Goal: Task Accomplishment & Management: Complete application form

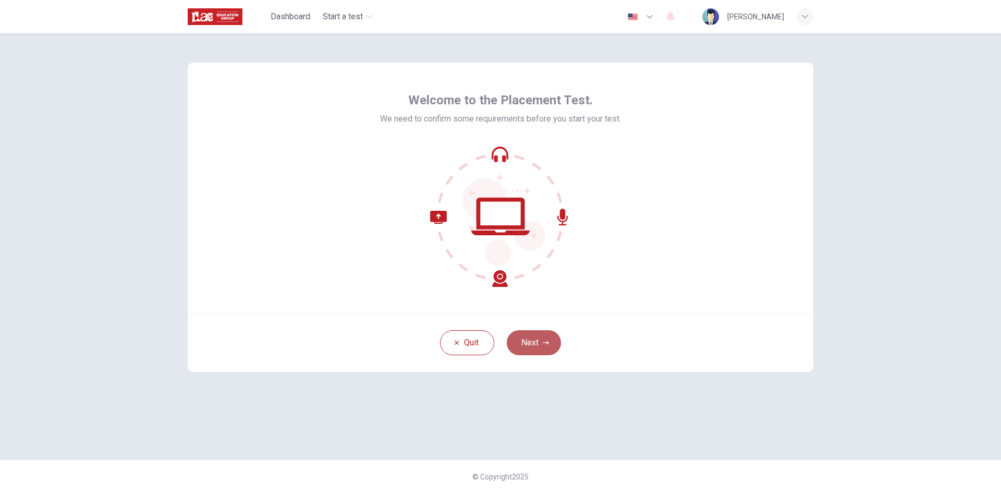
click at [552, 343] on button "Next" at bounding box center [534, 342] width 54 height 25
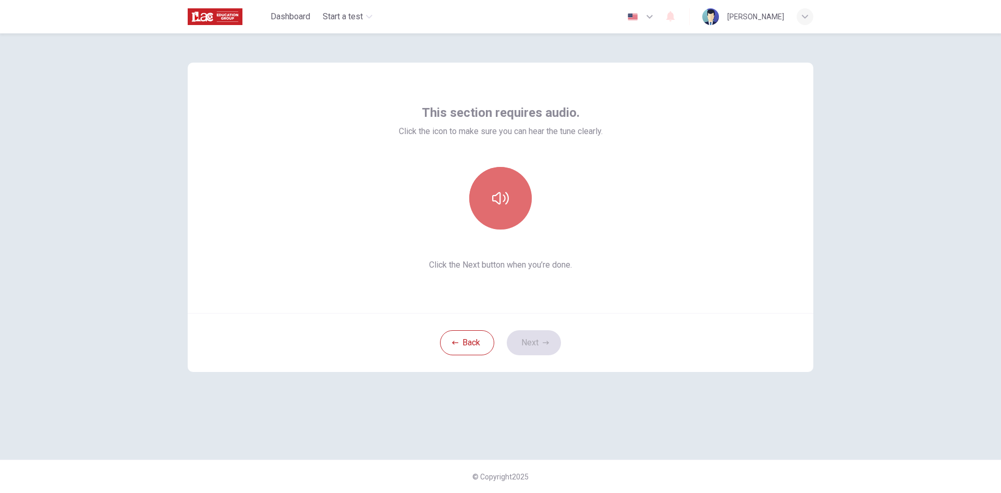
click at [485, 201] on button "button" at bounding box center [500, 198] width 63 height 63
click at [534, 342] on button "Next" at bounding box center [534, 342] width 54 height 25
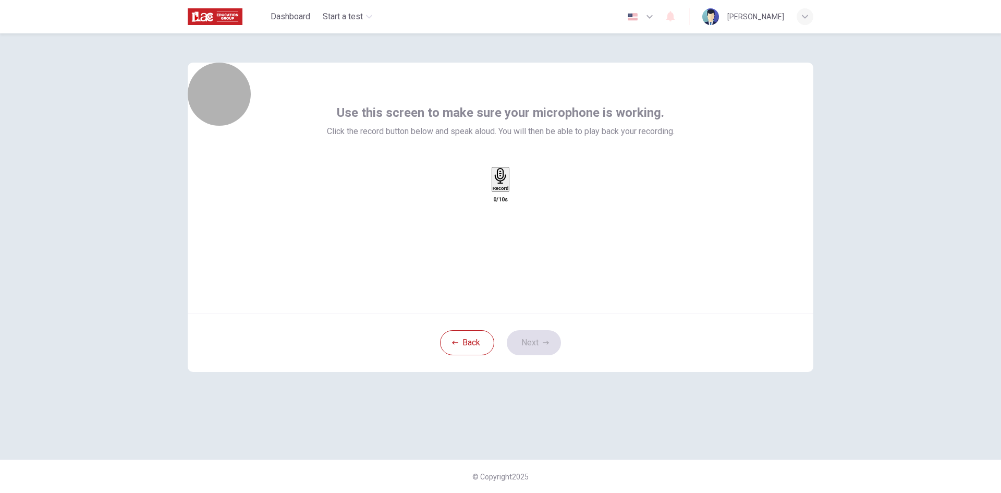
click at [502, 191] on h6 "Record" at bounding box center [501, 188] width 16 height 5
click at [502, 247] on h6 "Stop" at bounding box center [500, 249] width 10 height 5
click at [510, 190] on icon "button" at bounding box center [510, 190] width 0 height 0
click at [534, 353] on button "Next" at bounding box center [534, 342] width 54 height 25
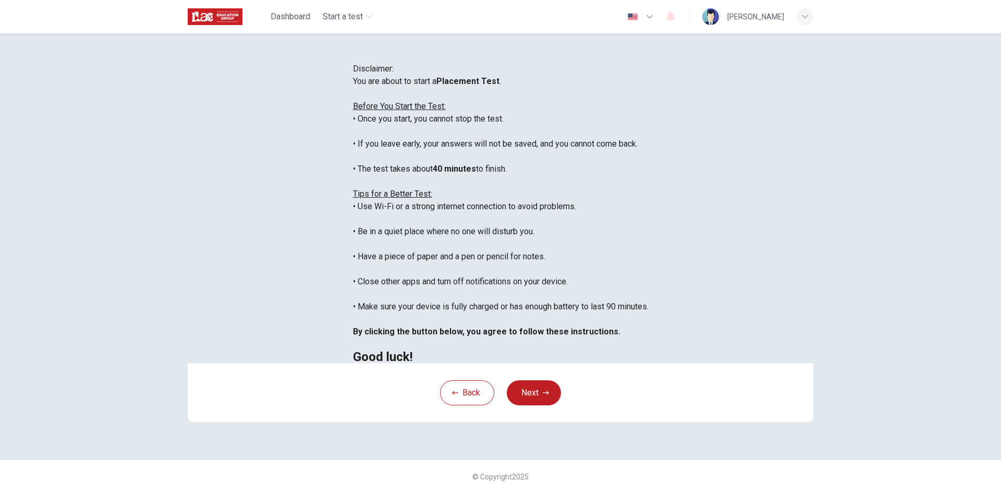
scroll to position [12, 0]
click at [533, 405] on button "Next" at bounding box center [534, 392] width 54 height 25
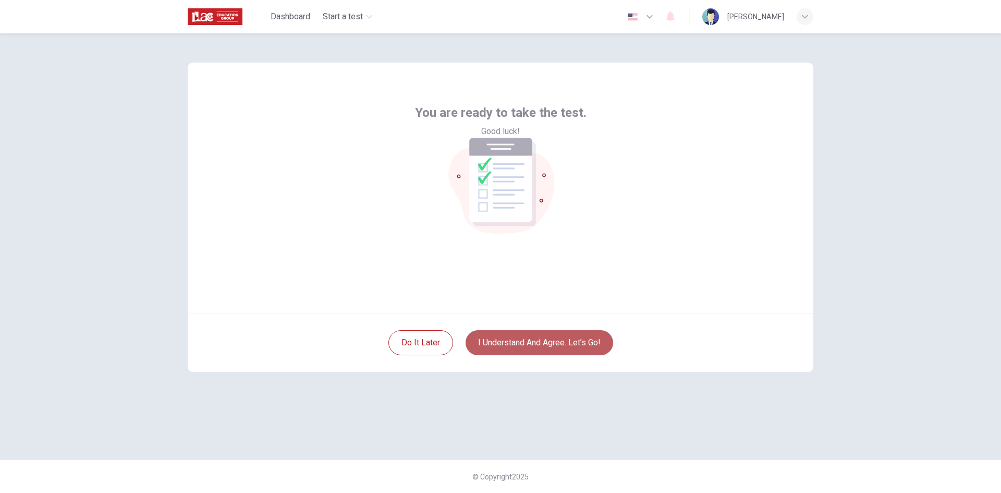
click at [526, 345] on button "I understand and agree. Let’s go!" at bounding box center [539, 342] width 148 height 25
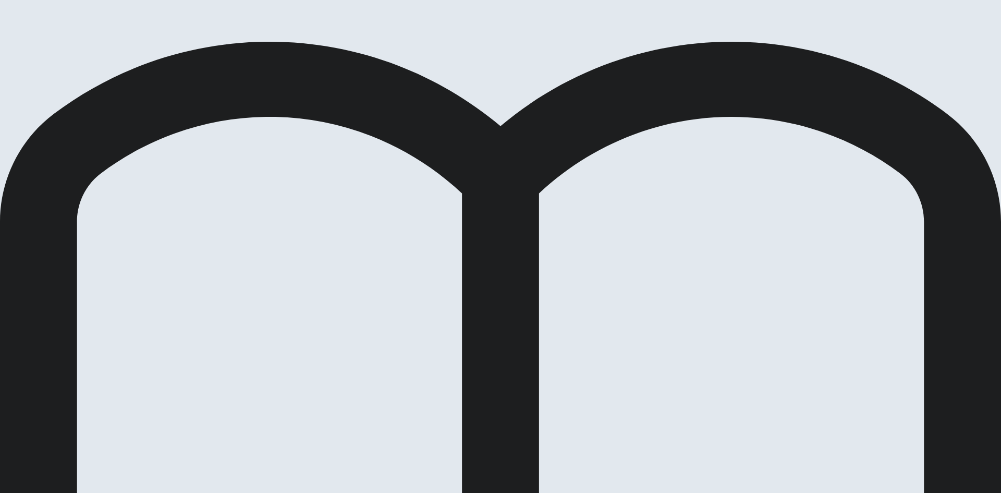
drag, startPoint x: 456, startPoint y: 265, endPoint x: 708, endPoint y: 22, distance: 350.2
click at [708, 22] on div "Placement Test Use of English Question 14 of 30 Review Back Next 00:02:29 Quest…" at bounding box center [500, 246] width 1001 height 493
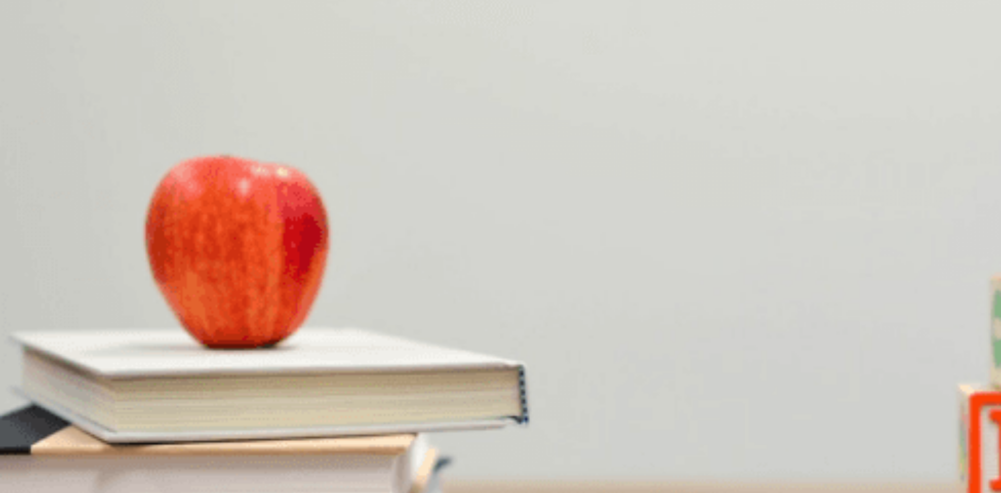
scroll to position [25, 0]
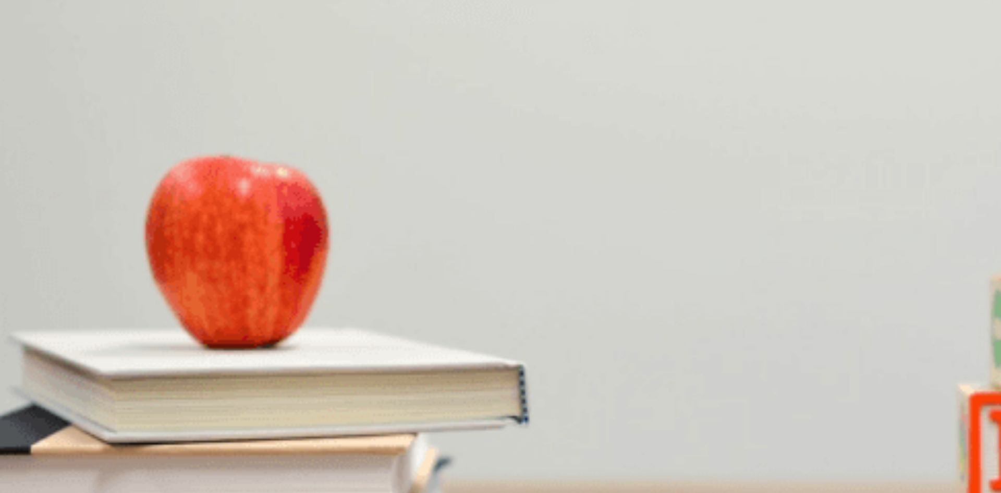
drag, startPoint x: 313, startPoint y: 148, endPoint x: 277, endPoint y: 152, distance: 36.7
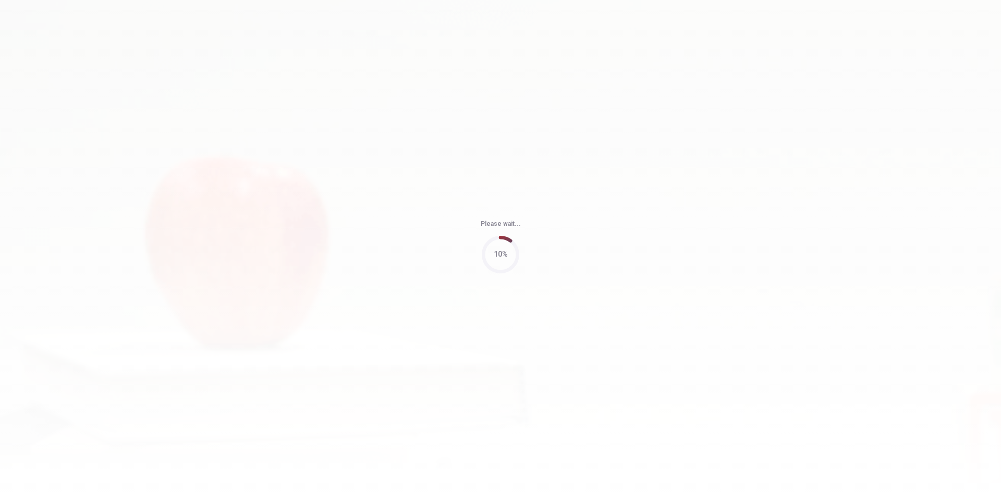
type input "72"
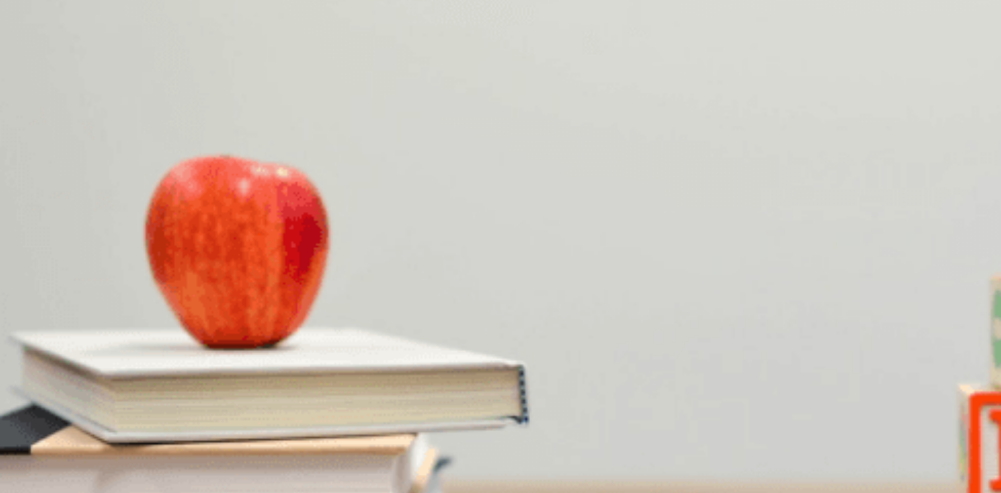
scroll to position [35, 0]
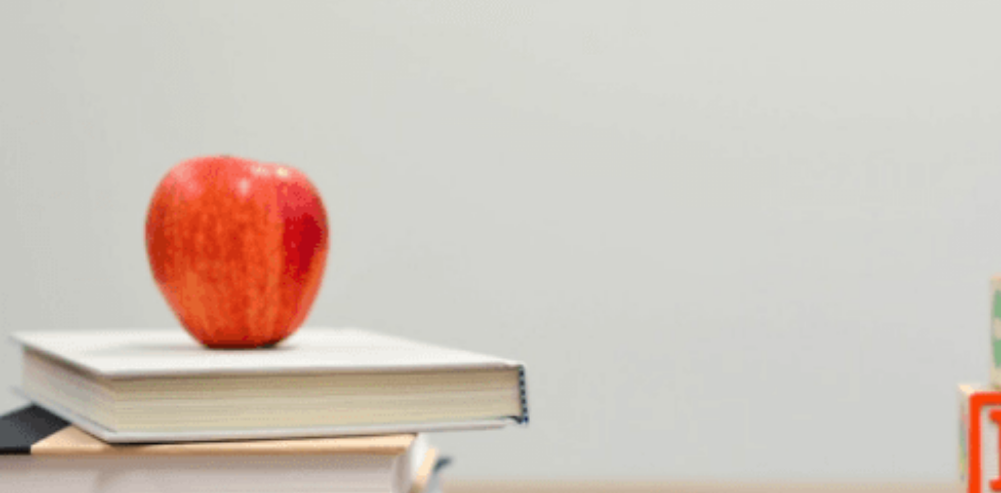
scroll to position [273, 0]
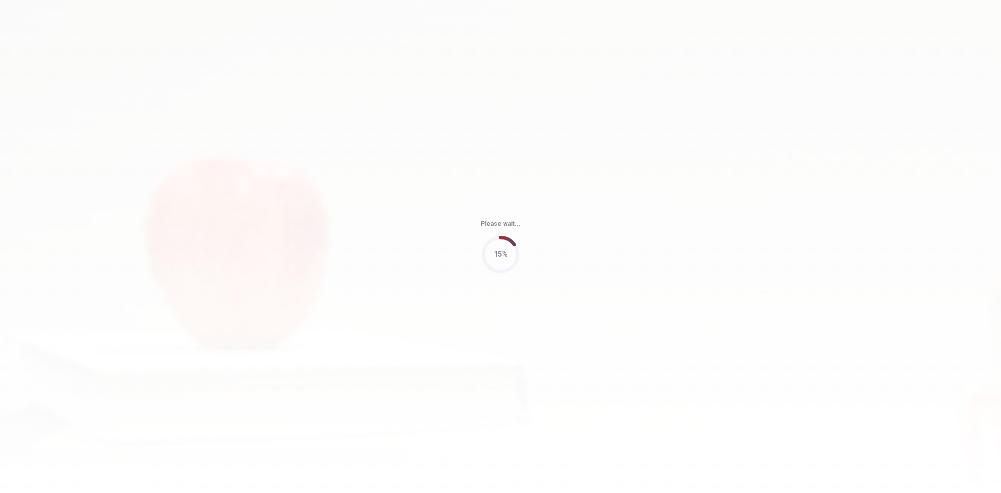
type input "59"
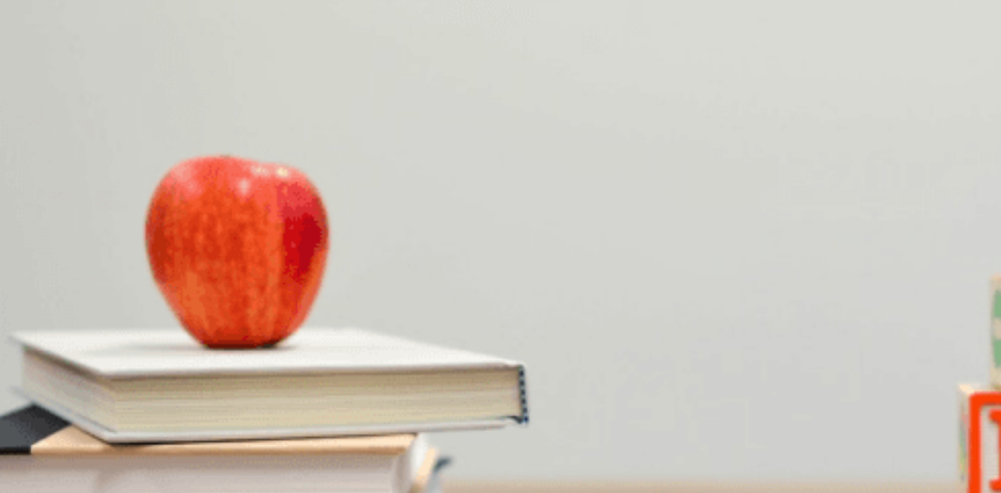
scroll to position [6, 0]
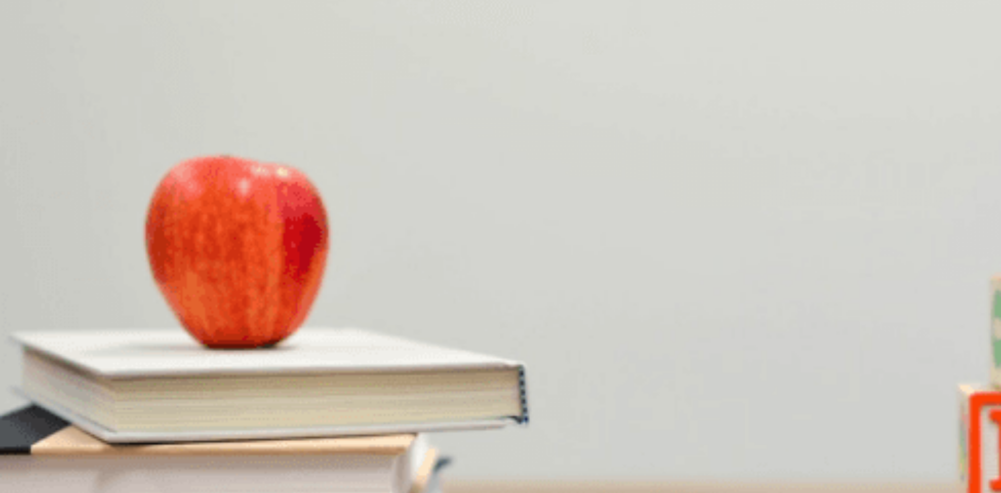
scroll to position [785, 0]
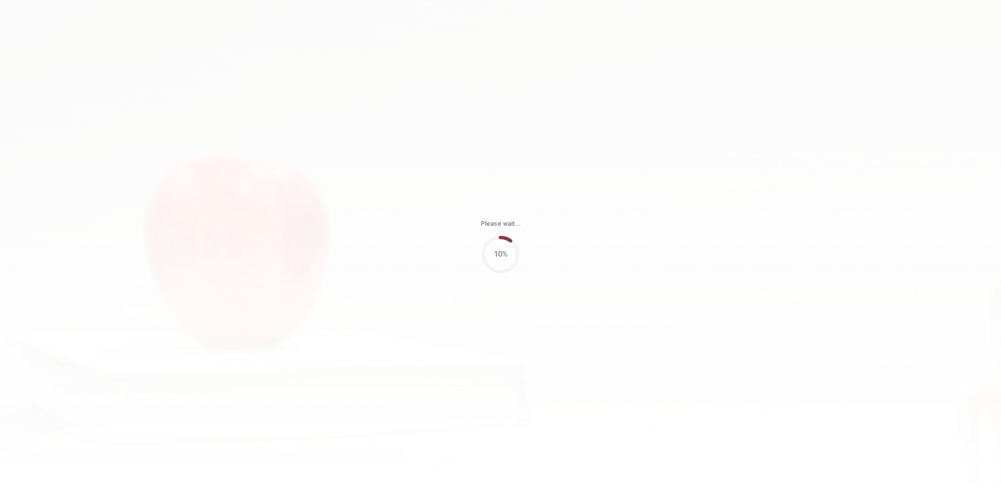
type input "52"
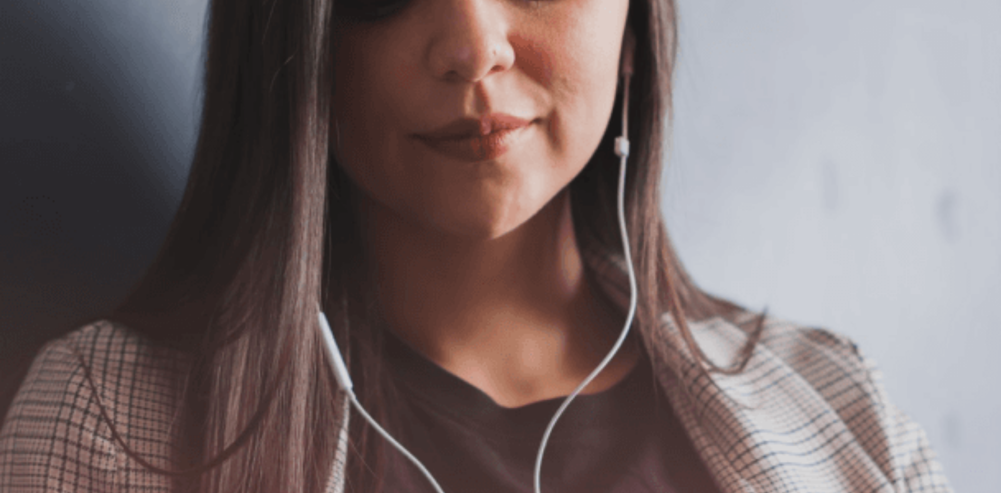
scroll to position [70, 0]
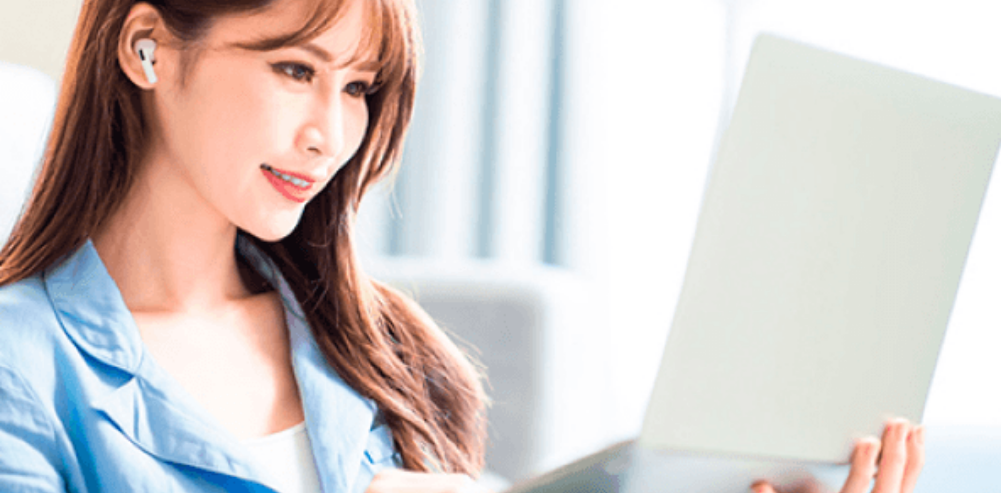
scroll to position [0, 0]
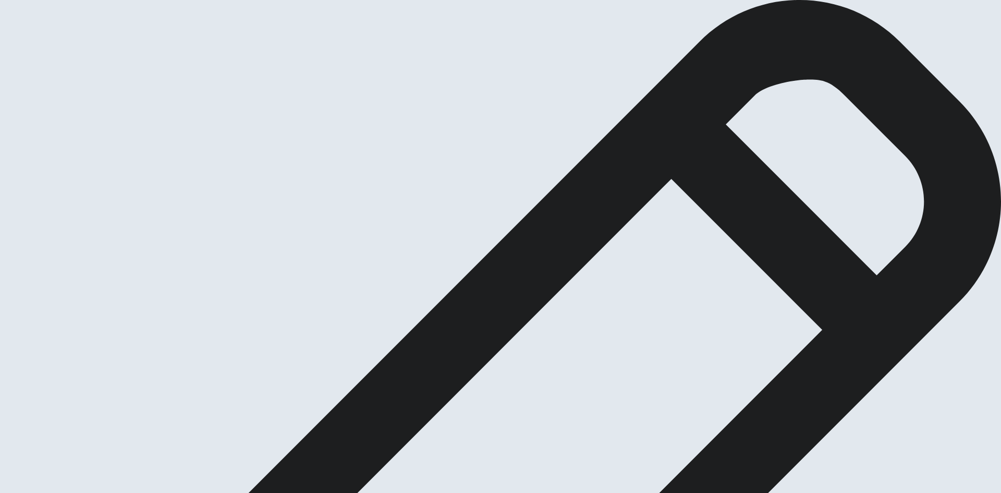
type textarea "i"
type textarea "I like all subjects in to school but my fevorite subject it was Social Scince. …"
